Goal: Navigation & Orientation: Find specific page/section

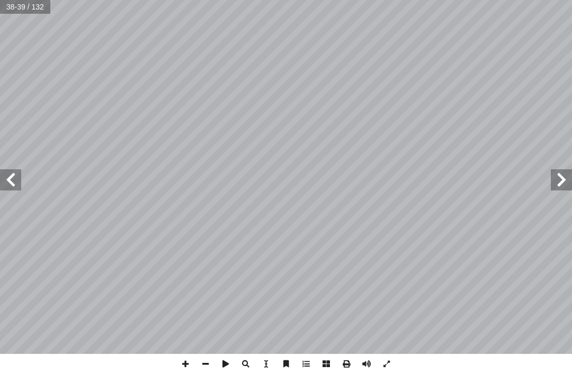
click at [13, 182] on span at bounding box center [10, 179] width 21 height 21
click at [14, 170] on span at bounding box center [10, 179] width 21 height 21
click at [7, 176] on span at bounding box center [10, 179] width 21 height 21
click at [551, 173] on span at bounding box center [561, 179] width 21 height 21
click at [551, 172] on span at bounding box center [561, 179] width 21 height 21
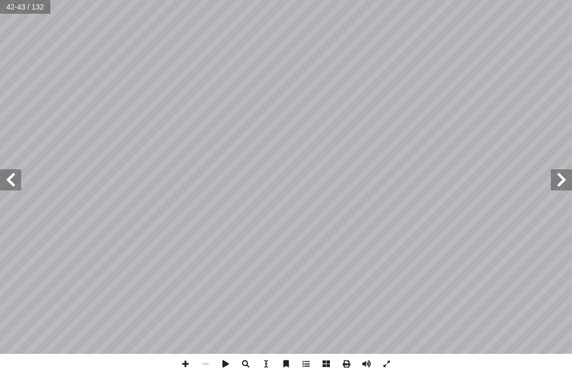
click at [551, 181] on span at bounding box center [561, 179] width 21 height 21
click at [558, 181] on span at bounding box center [561, 179] width 21 height 21
click at [557, 180] on span at bounding box center [561, 179] width 21 height 21
click at [555, 188] on span at bounding box center [561, 179] width 21 height 21
click at [20, 186] on span at bounding box center [10, 179] width 21 height 21
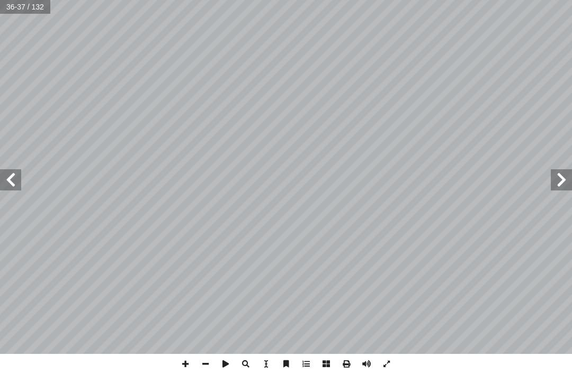
click at [8, 174] on span at bounding box center [10, 179] width 21 height 21
click at [559, 190] on span at bounding box center [561, 179] width 21 height 21
click at [1, 175] on span at bounding box center [10, 179] width 21 height 21
click at [6, 185] on span at bounding box center [10, 179] width 21 height 21
